Goal: Find specific page/section

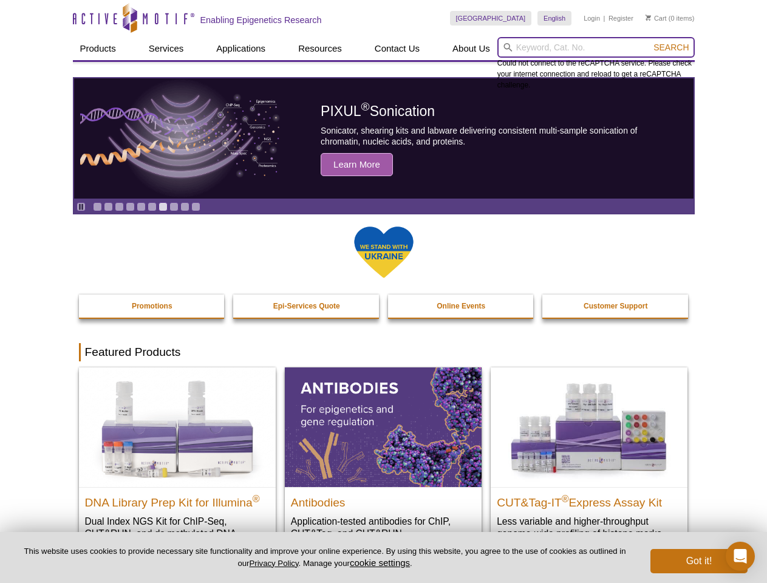
click at [596, 47] on input "search" at bounding box center [595, 47] width 197 height 21
click at [671, 47] on span "Search" at bounding box center [670, 48] width 35 height 10
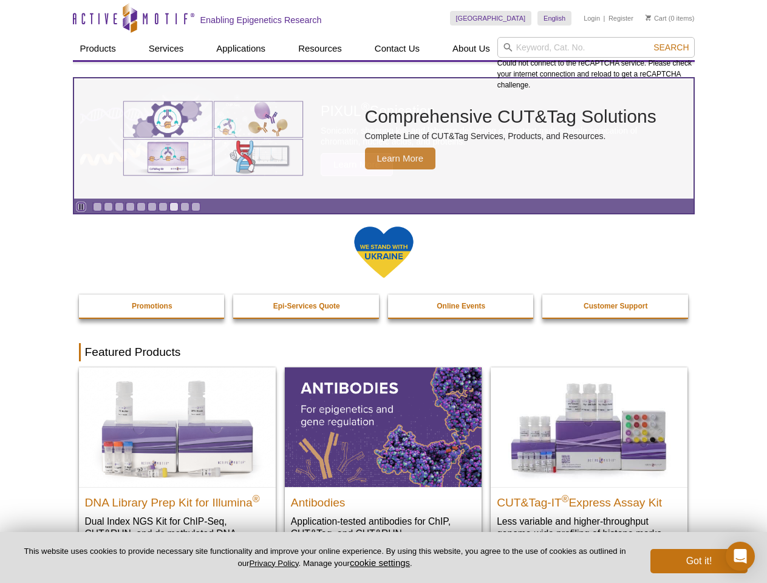
click at [81, 206] on icon "Pause" at bounding box center [81, 207] width 8 height 8
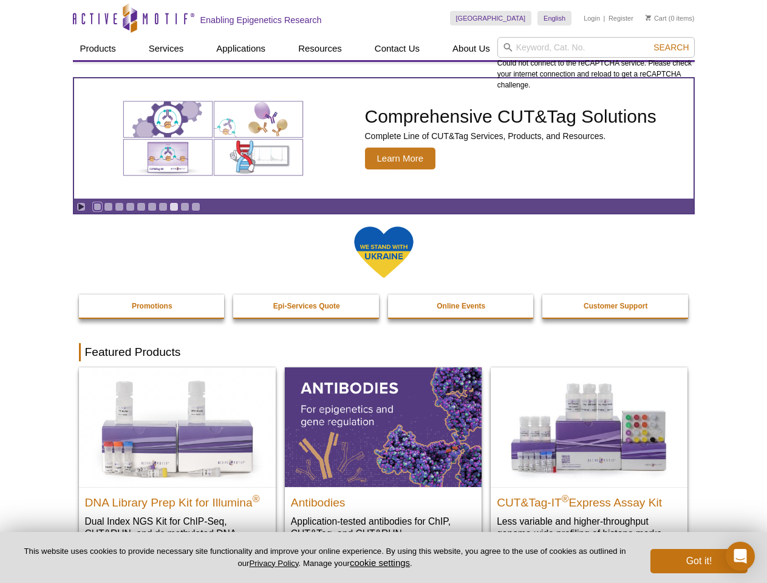
click at [97, 206] on link "Go to slide 1" at bounding box center [97, 206] width 9 height 9
click at [108, 206] on link "Go to slide 2" at bounding box center [108, 206] width 9 height 9
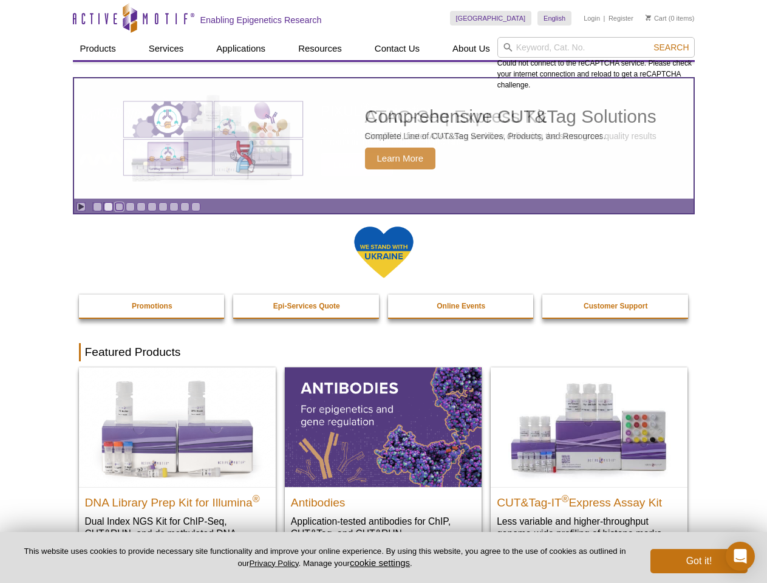
click at [119, 206] on link "Go to slide 3" at bounding box center [119, 206] width 9 height 9
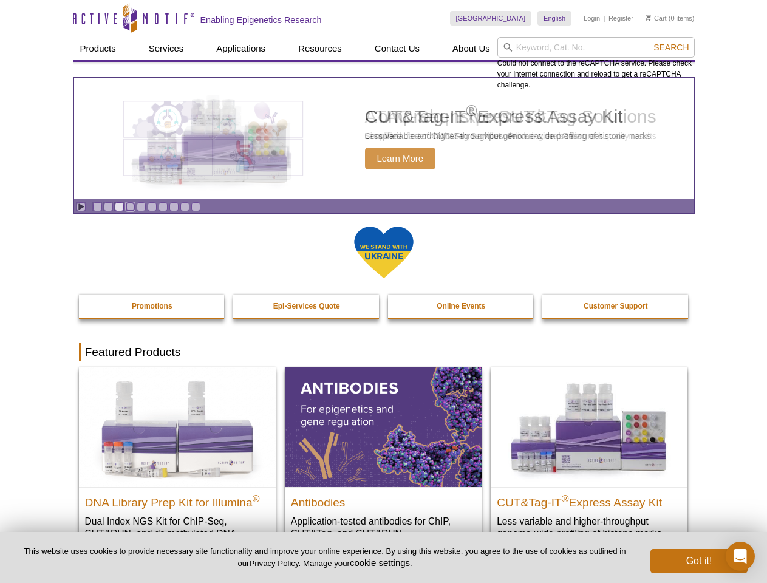
click at [130, 206] on link "Go to slide 4" at bounding box center [130, 206] width 9 height 9
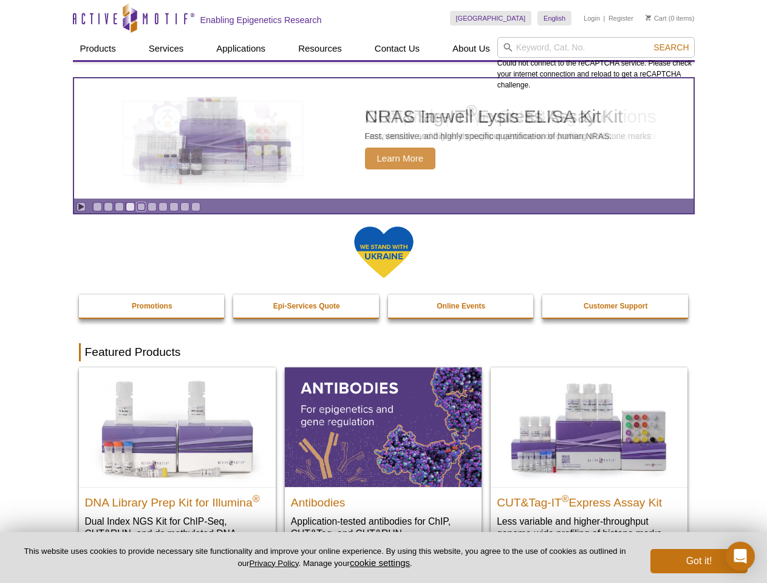
click at [141, 206] on link "Go to slide 5" at bounding box center [141, 206] width 9 height 9
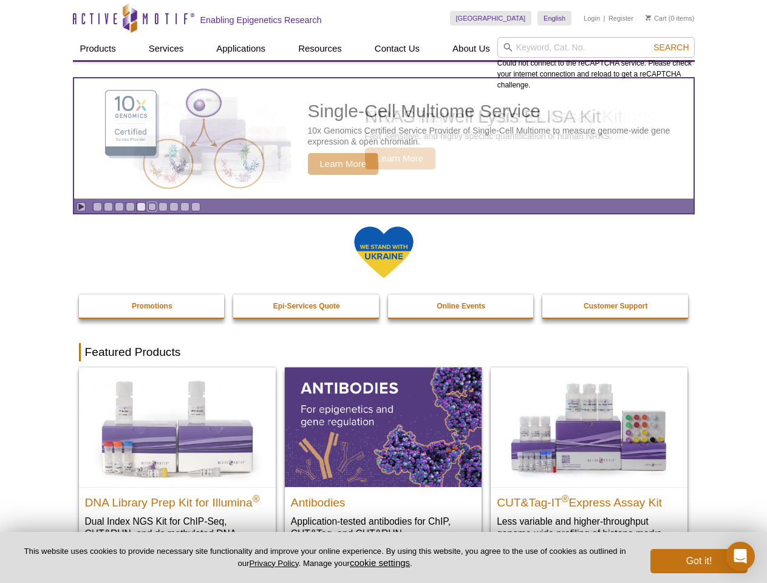
click at [152, 206] on link "Go to slide 6" at bounding box center [152, 206] width 9 height 9
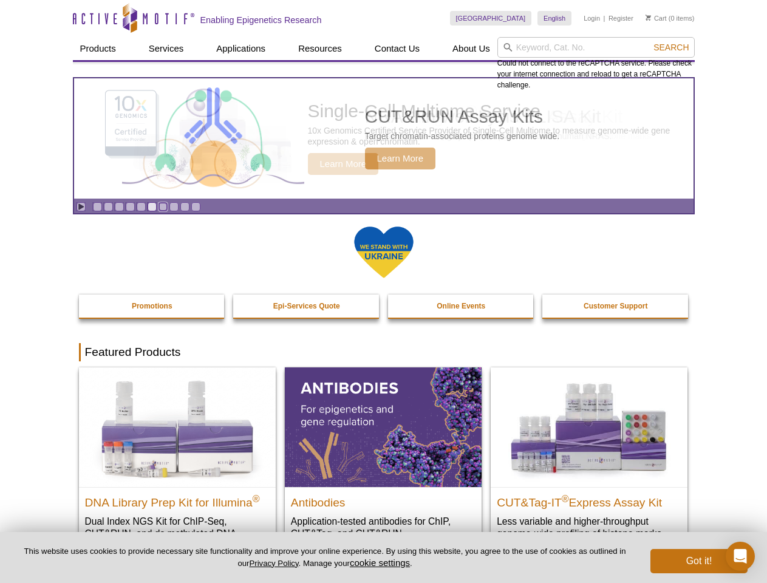
click at [163, 206] on link "Go to slide 7" at bounding box center [162, 206] width 9 height 9
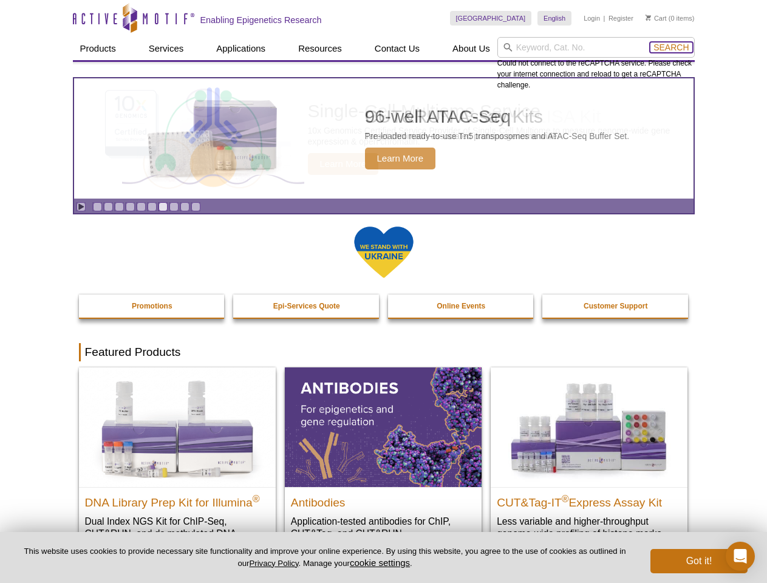
click at [671, 47] on span "Search" at bounding box center [670, 48] width 35 height 10
